Goal: Find specific page/section: Locate item on page

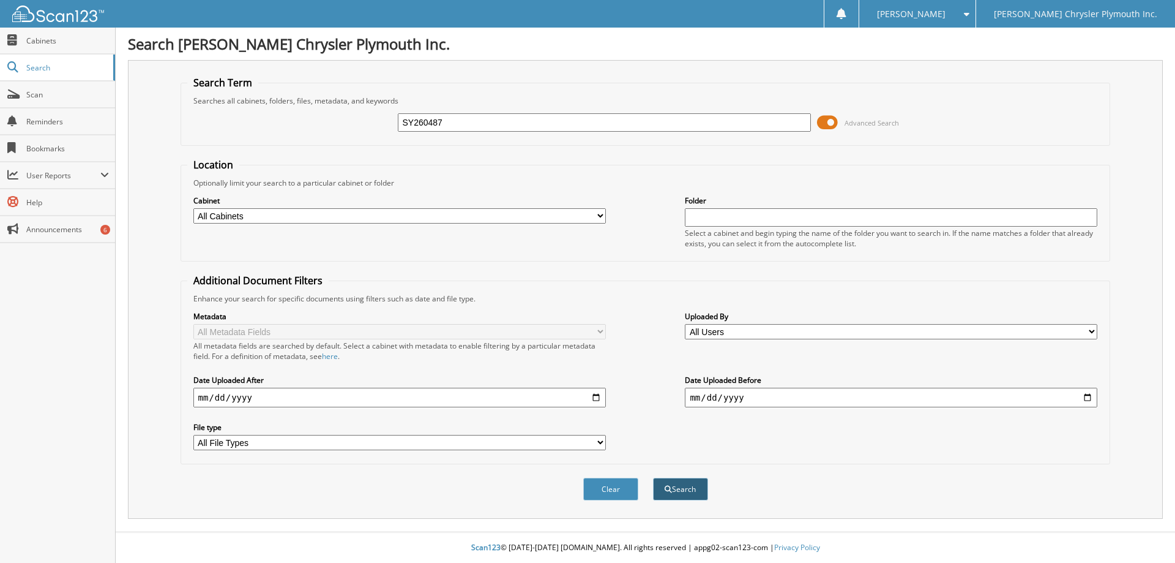
type input "SY260487"
click at [670, 484] on button "Search" at bounding box center [680, 488] width 55 height 23
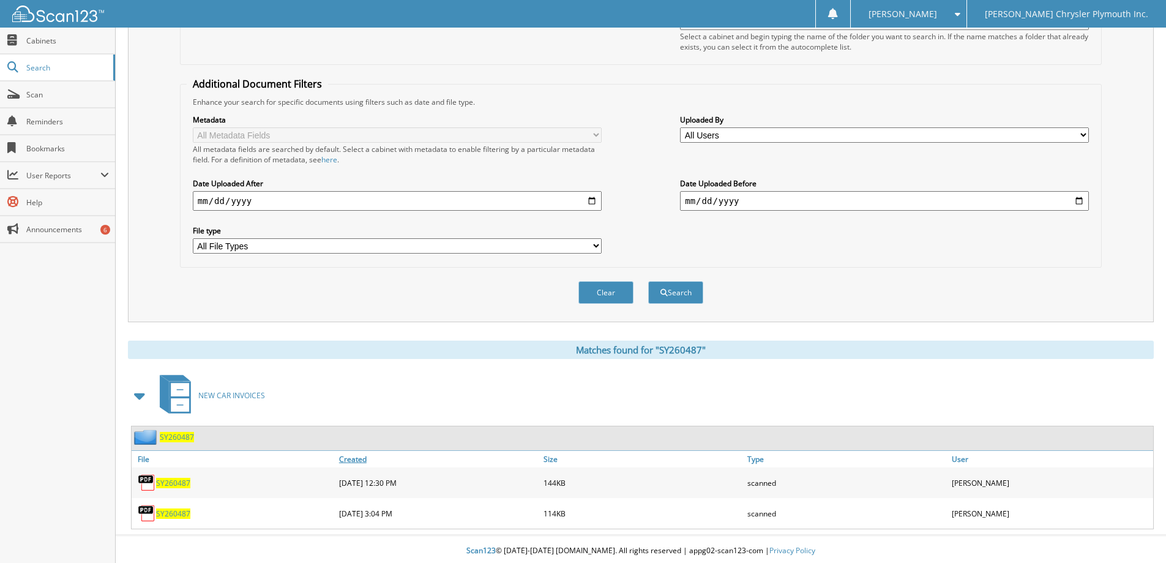
scroll to position [200, 0]
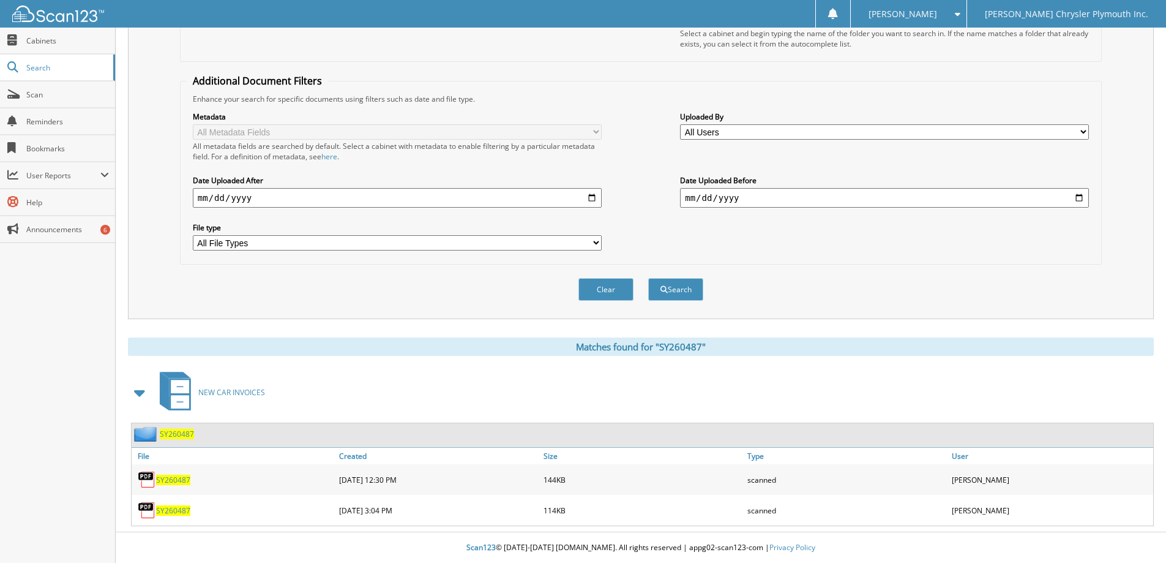
click at [172, 508] on span "SY260487" at bounding box center [173, 510] width 34 height 10
